Goal: Information Seeking & Learning: Learn about a topic

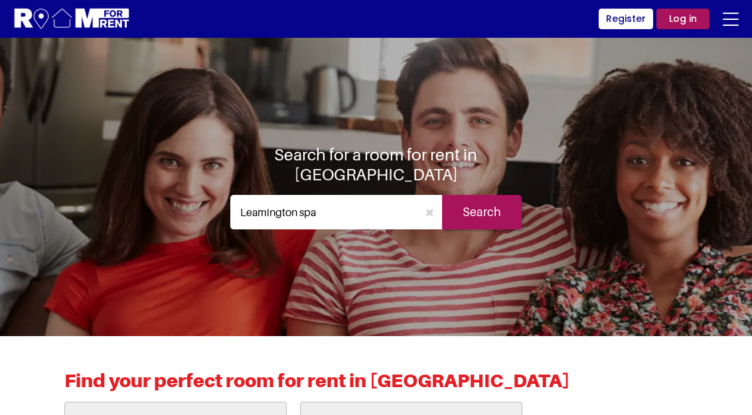
scroll to position [2, 0]
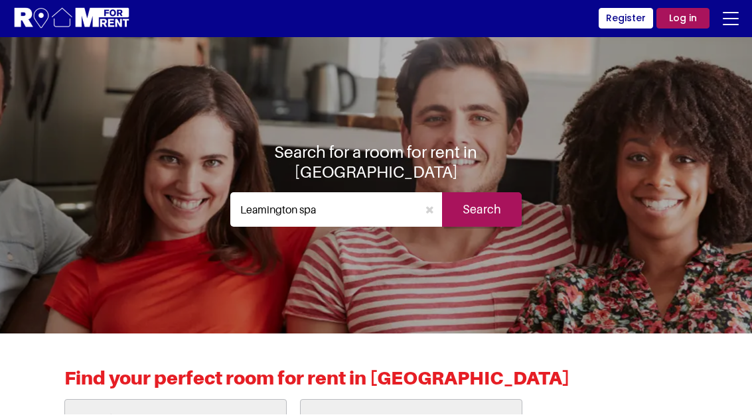
click at [479, 204] on input "Search" at bounding box center [482, 210] width 80 height 35
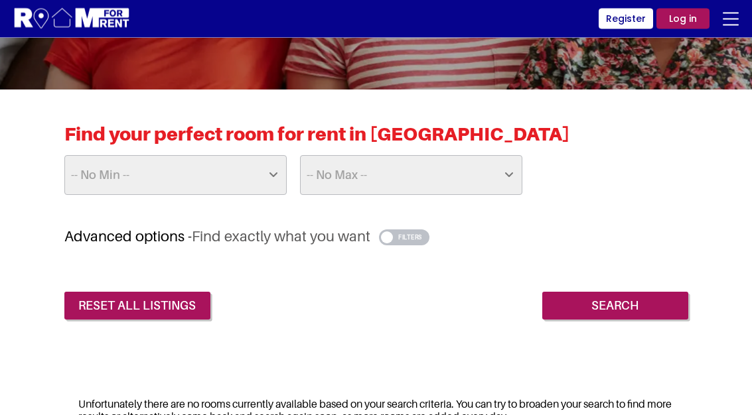
scroll to position [242, 0]
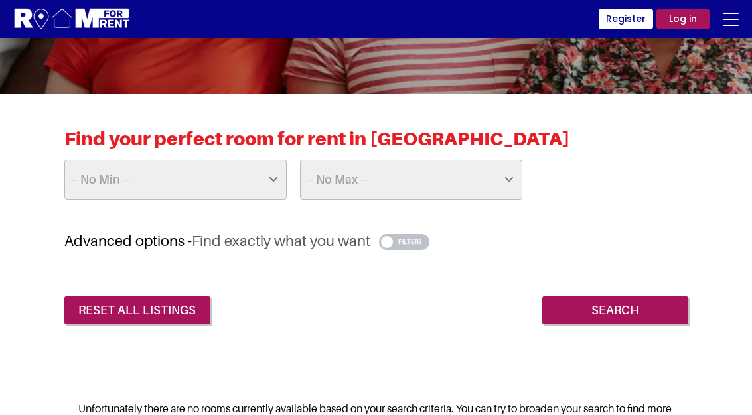
click at [262, 190] on select "-- No Min -- £25 £50 £75 £100 £125 £150 £175 £200 £225 £250 £275 £300 £325 £350…" at bounding box center [175, 180] width 222 height 40
click at [573, 303] on input "Search" at bounding box center [615, 311] width 146 height 28
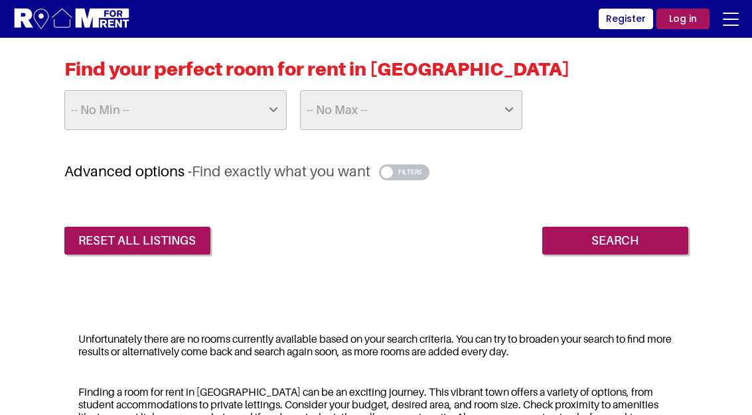
scroll to position [305, 0]
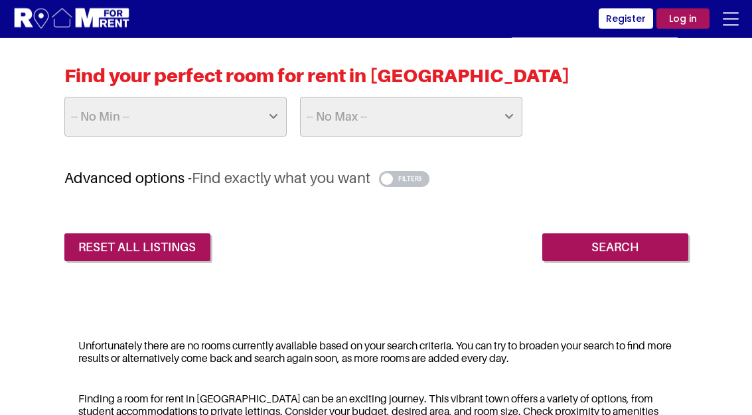
click at [139, 121] on select "-- No Min -- £25 £50 £75 £100 £125 £150 £175 £200 £225 £250 £275 £300 £325 £350…" at bounding box center [175, 118] width 222 height 40
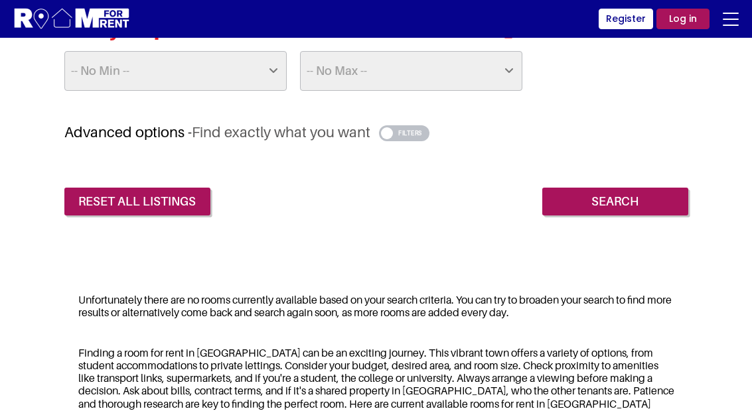
scroll to position [352, 0]
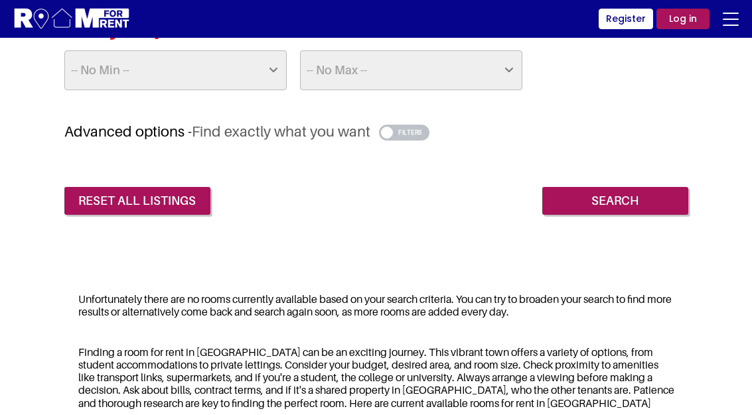
click at [402, 132] on button "button" at bounding box center [404, 133] width 51 height 16
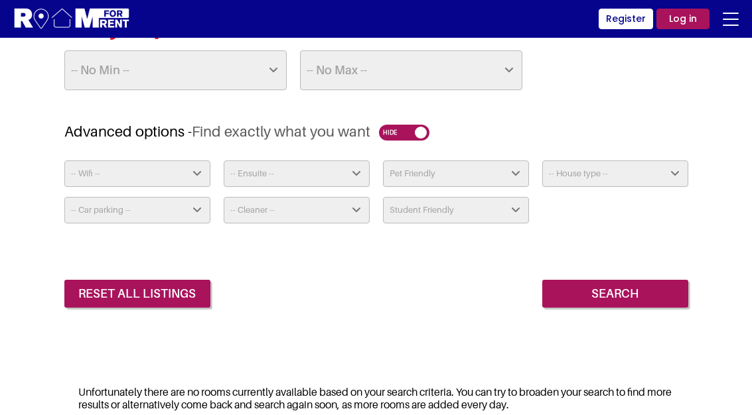
scroll to position [362, 0]
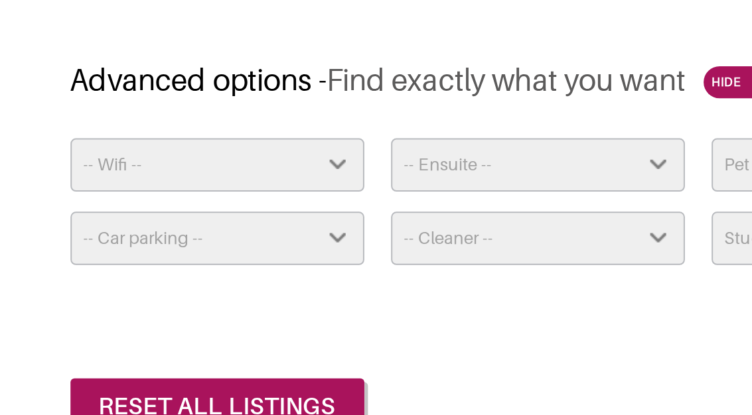
click at [64, 151] on select "-- Wifi -- Yes No" at bounding box center [137, 164] width 146 height 27
select select "Yes"
click at [170, 187] on select "-- Car parking -- Not Required No Parking On Driveway Off Street - Permit not r…" at bounding box center [137, 200] width 146 height 27
select select "Not Required"
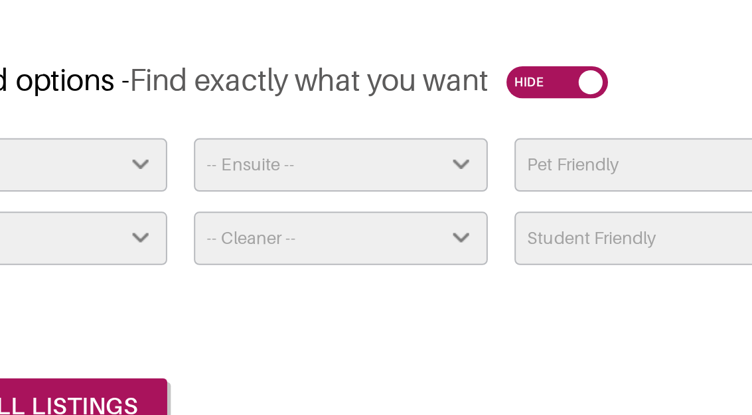
click at [224, 151] on select "-- Ensuite -- Yes No" at bounding box center [297, 164] width 146 height 27
select select "Yes"
click at [224, 187] on select "-- Cleaner -- Yes - Weekly Yes - Fortnightly Yes - Monthly Available Upon Reque…" at bounding box center [297, 200] width 146 height 27
select select "No"
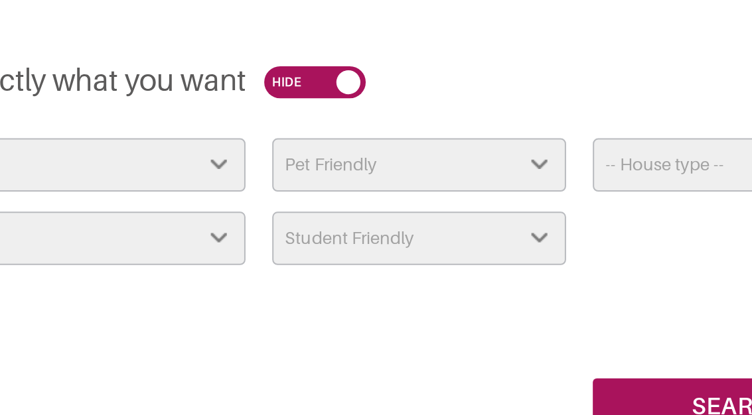
click at [383, 151] on select "Pet Friendly Yes No" at bounding box center [456, 164] width 146 height 27
select select "Yes"
click at [383, 187] on select "Student Friendly Yes No" at bounding box center [456, 200] width 146 height 27
select select "false"
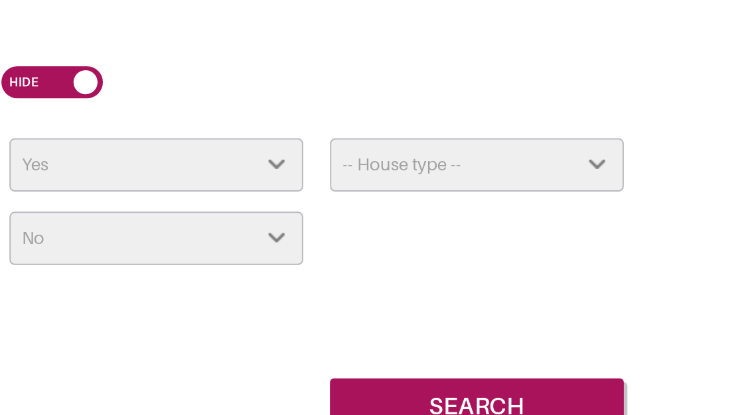
click at [542, 151] on select "-- House type -- Apartment House Farm Purpose Built Student Accomodation" at bounding box center [615, 164] width 146 height 27
select select "House"
click at [542, 270] on input "Search" at bounding box center [615, 284] width 146 height 28
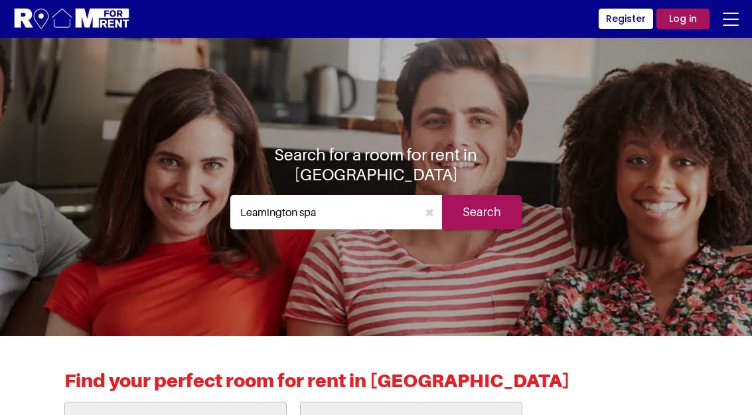
click at [477, 215] on input "Search" at bounding box center [482, 212] width 80 height 35
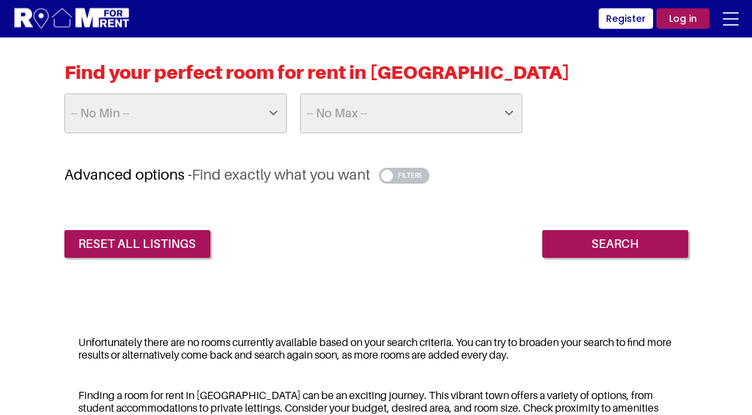
scroll to position [309, 0]
click at [567, 241] on input "Search" at bounding box center [615, 244] width 146 height 28
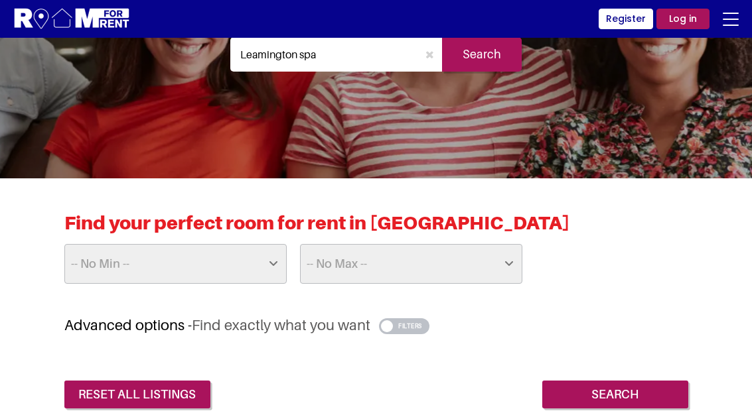
scroll to position [156, 0]
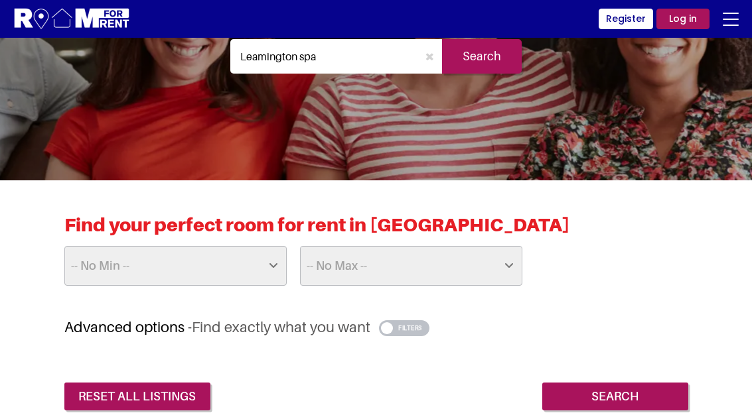
click at [175, 388] on link "reset all listings" at bounding box center [137, 397] width 146 height 28
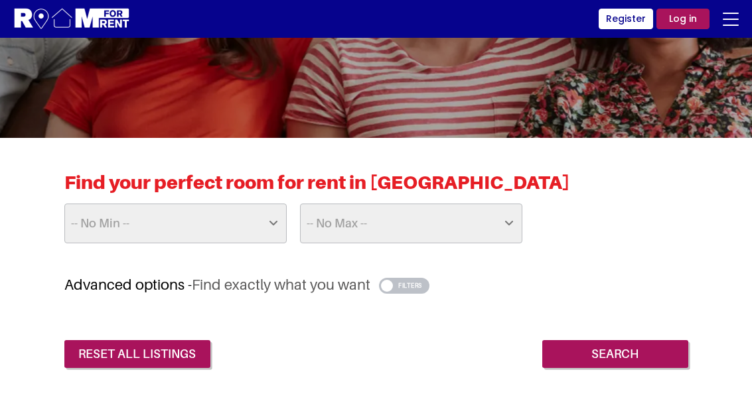
scroll to position [199, 0]
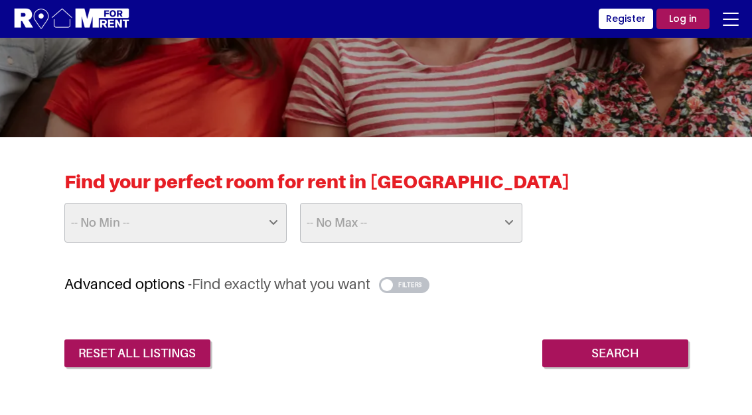
click at [392, 287] on button "button" at bounding box center [404, 285] width 51 height 16
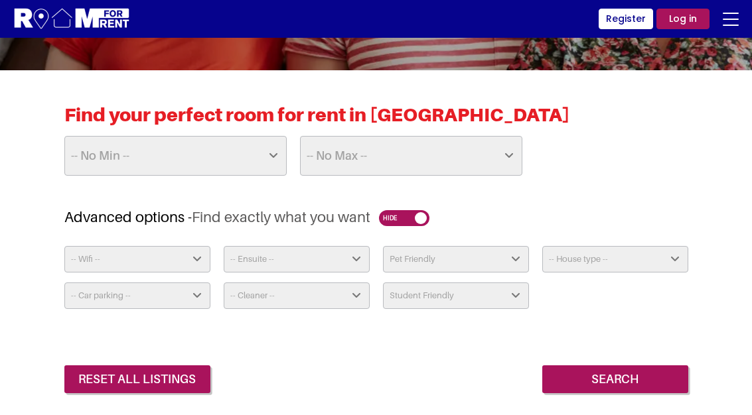
scroll to position [292, 0]
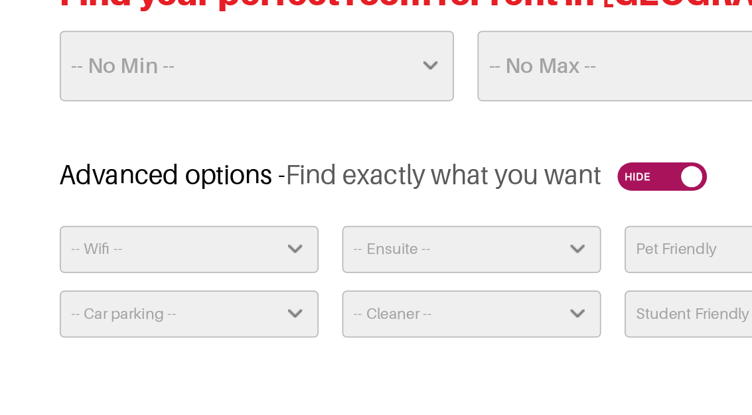
click at [164, 220] on select "-- Wifi -- Yes No" at bounding box center [137, 233] width 146 height 27
select select "Yes"
click at [154, 257] on select "-- Car parking -- Not Required No Parking On Driveway Off Street - Permit not r…" at bounding box center [137, 270] width 146 height 27
select select "No Parking"
click at [224, 220] on select "-- Ensuite -- Yes No" at bounding box center [297, 233] width 146 height 27
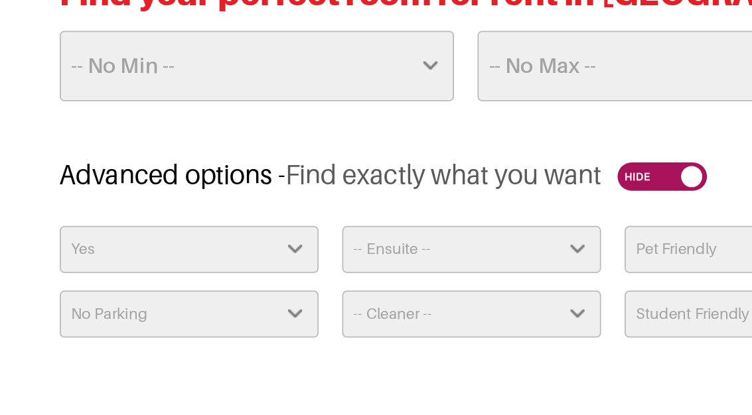
select select "Yes"
click at [224, 257] on select "-- Cleaner -- Yes - Weekly Yes - Fortnightly Yes - Monthly Available Upon Reque…" at bounding box center [297, 270] width 146 height 27
select select "No"
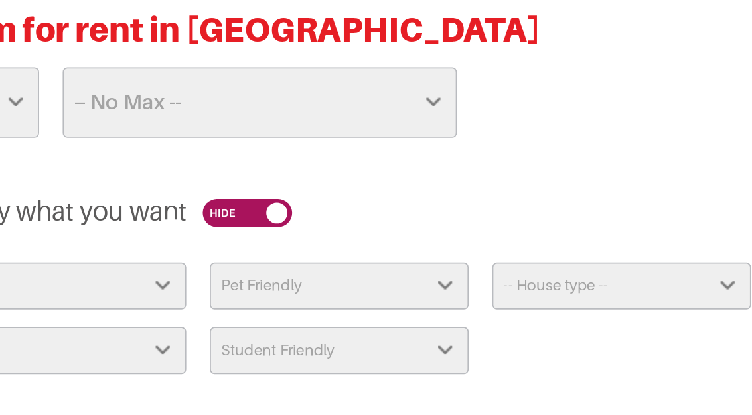
click at [383, 220] on select "Pet Friendly Yes No" at bounding box center [456, 233] width 146 height 27
select select "No"
click at [383, 257] on select "Student Friendly Yes No" at bounding box center [456, 270] width 146 height 27
select select "false"
click at [542, 220] on select "-- House type -- Apartment House Farm Purpose Built Student Accomodation" at bounding box center [615, 233] width 146 height 27
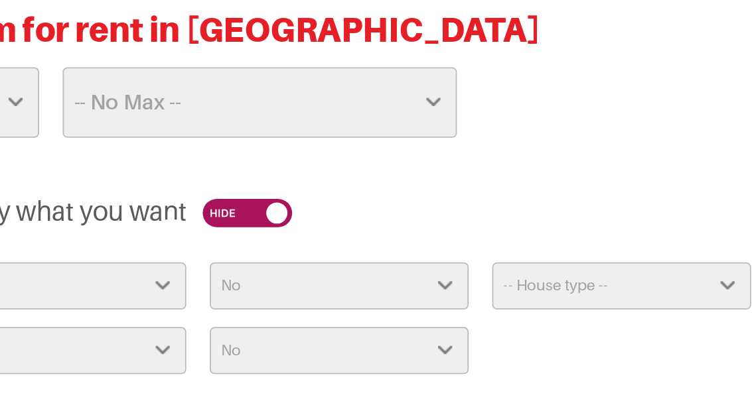
select select "House"
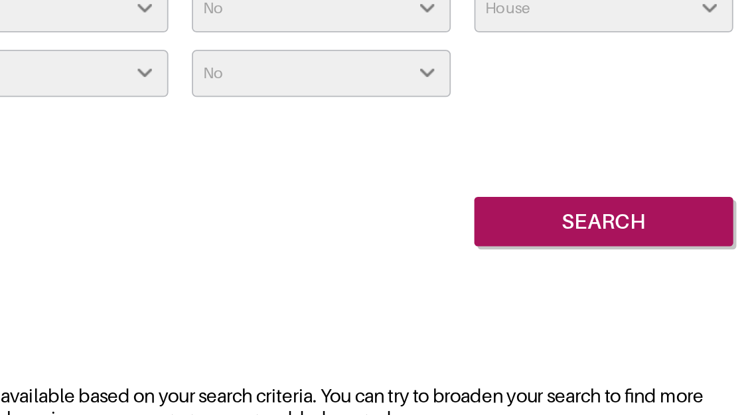
scroll to position [366, 0]
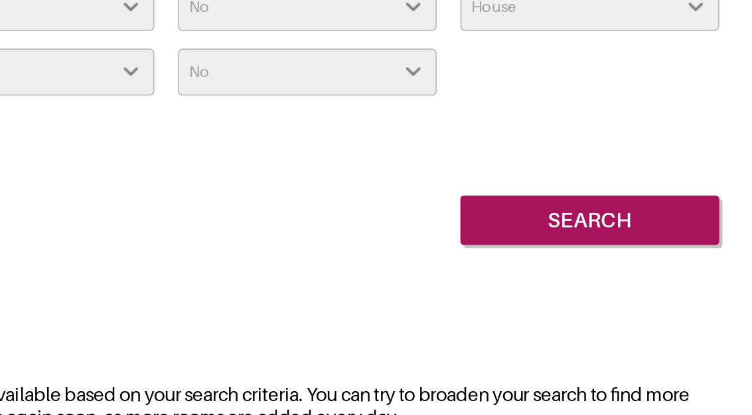
click at [542, 265] on input "Search" at bounding box center [615, 279] width 146 height 28
